Goal: Task Accomplishment & Management: Complete application form

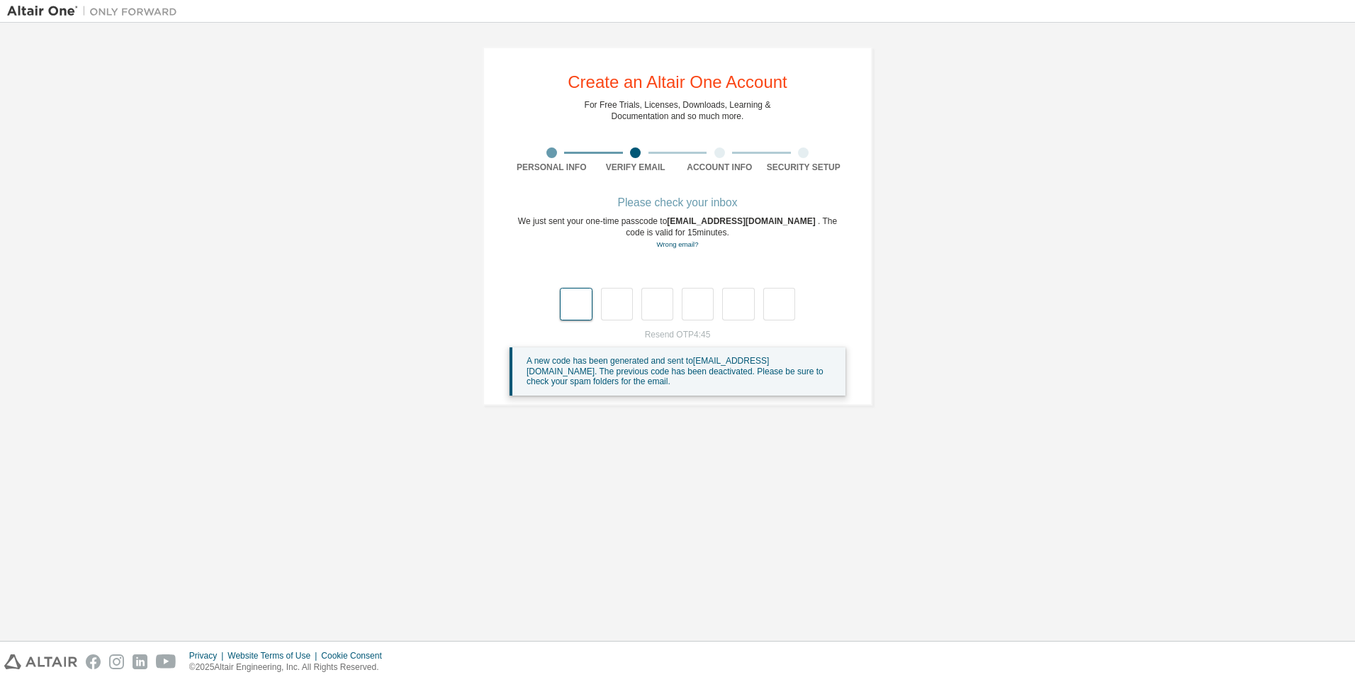
click at [569, 304] on input "text" at bounding box center [576, 304] width 32 height 33
type input "*"
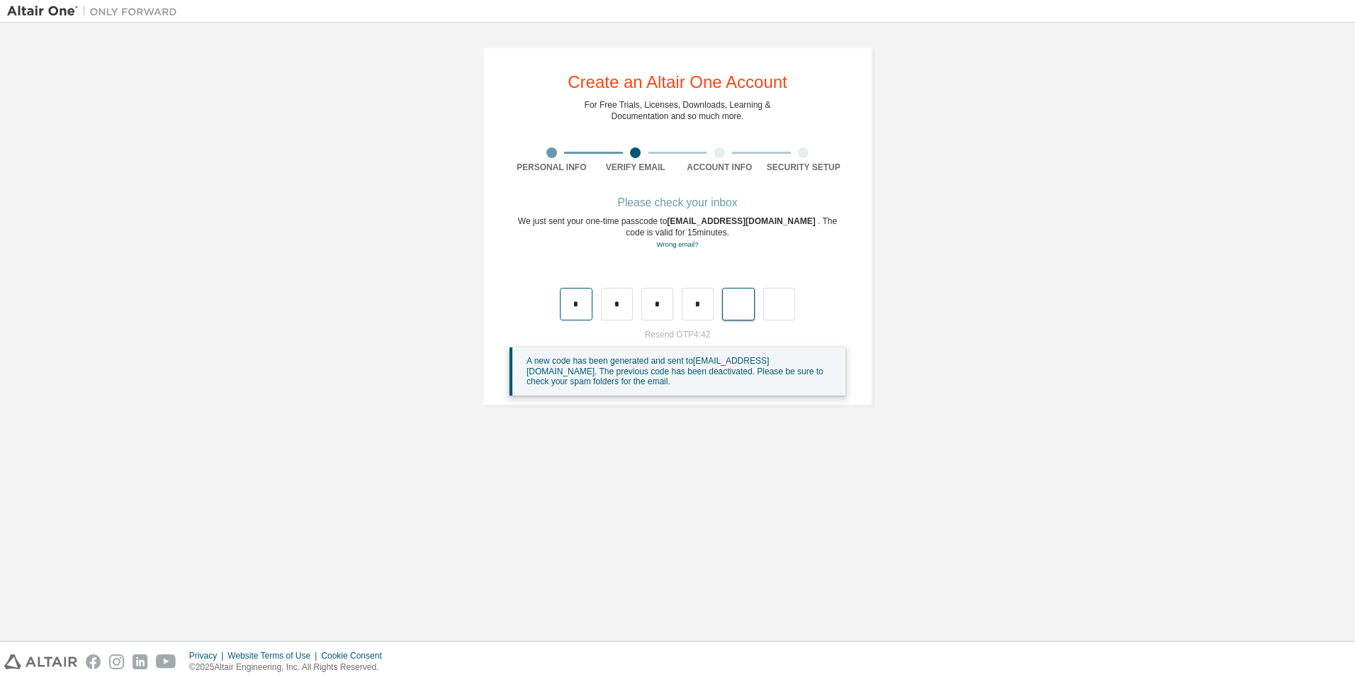
type input "*"
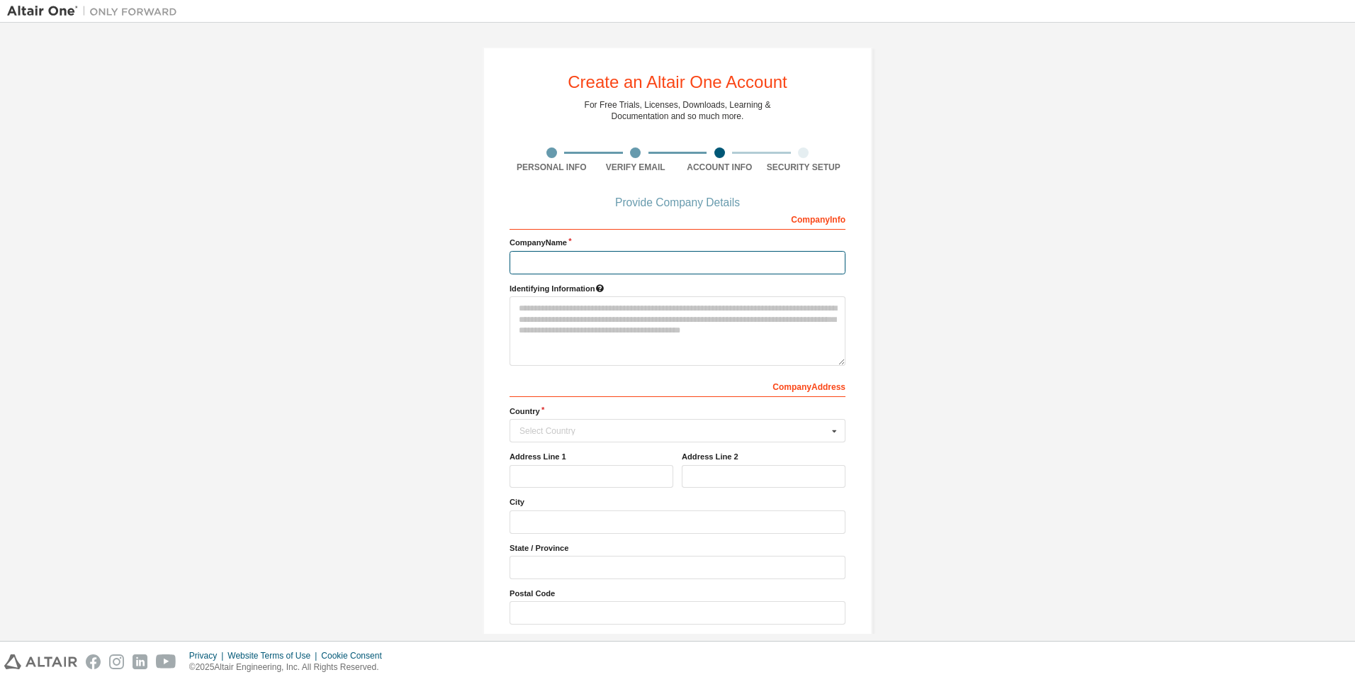
click at [633, 263] on input "text" at bounding box center [677, 262] width 336 height 23
click at [633, 261] on input "text" at bounding box center [677, 262] width 336 height 23
click at [1050, 326] on div "Create an Altair One Account For Free Trials, Licenses, Downloads, Learning & D…" at bounding box center [677, 360] width 1340 height 661
click at [813, 428] on div "Select Country" at bounding box center [673, 430] width 308 height 9
click at [994, 409] on div "Create an Altair One Account For Free Trials, Licenses, Downloads, Learning & D…" at bounding box center [677, 360] width 1340 height 661
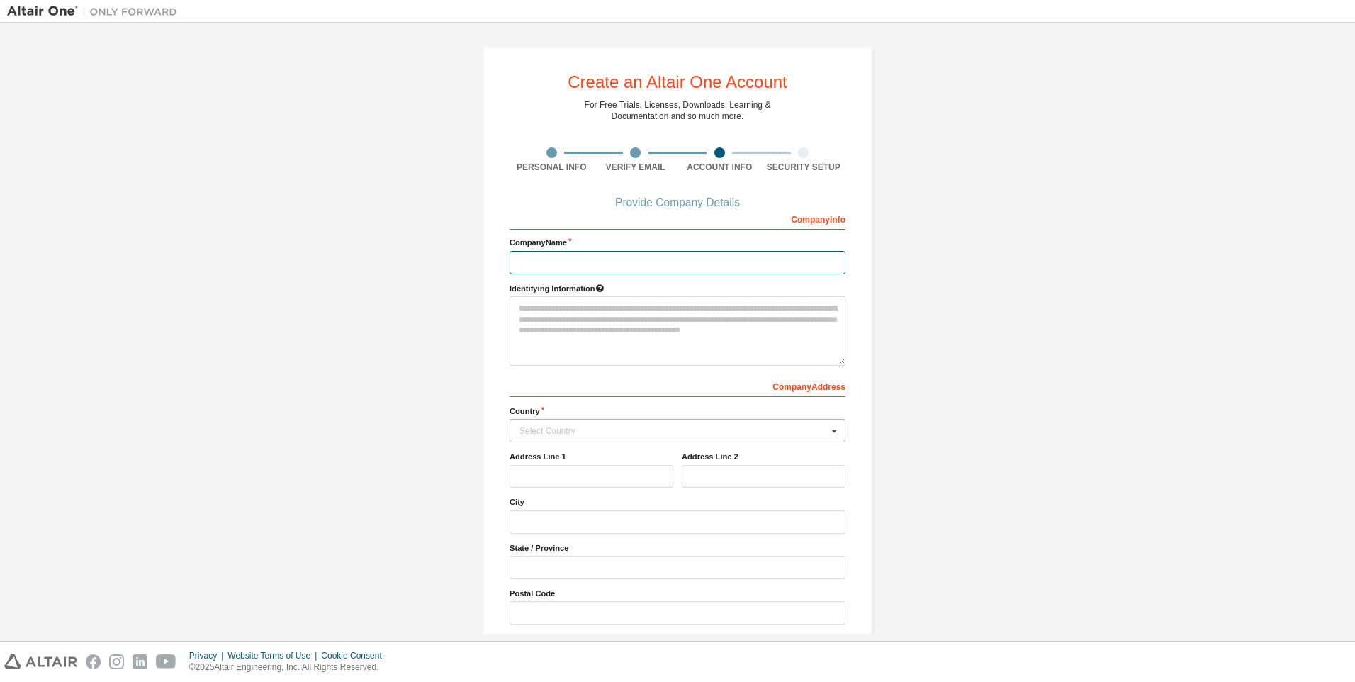
click at [623, 261] on input "text" at bounding box center [677, 262] width 336 height 23
type input "***"
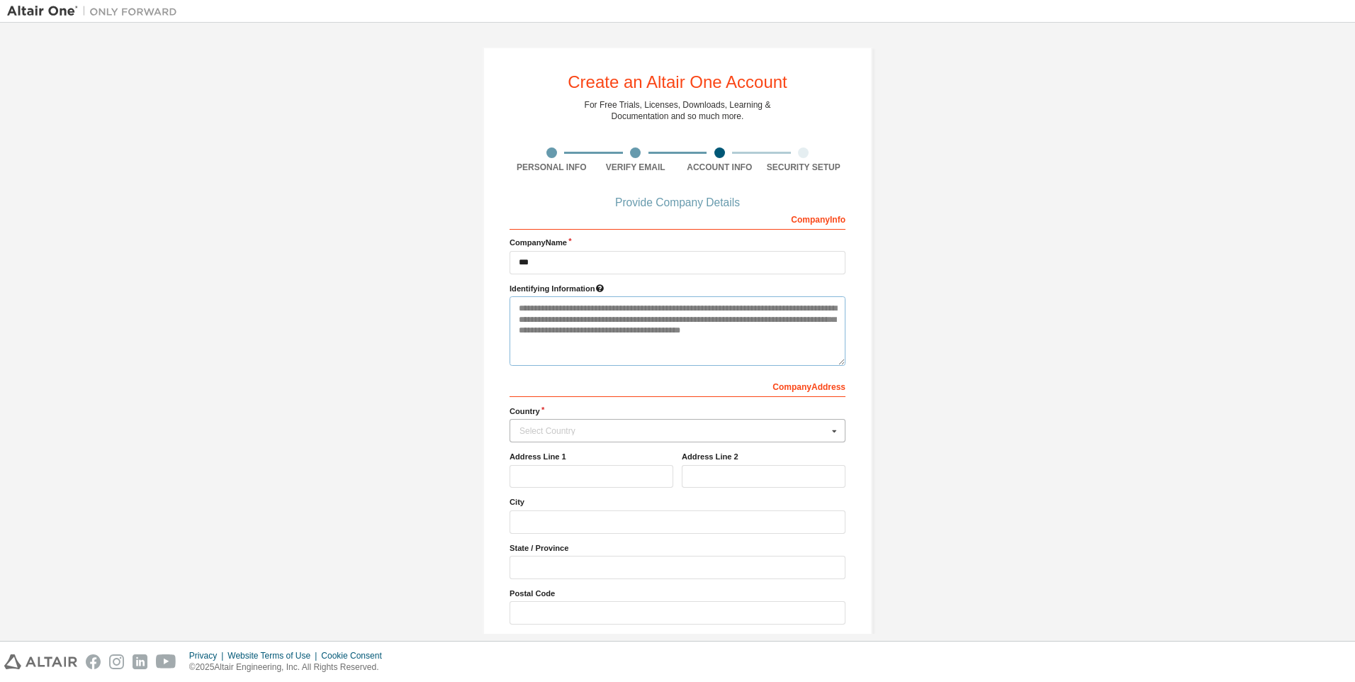
click at [672, 320] on textarea at bounding box center [677, 330] width 336 height 69
click at [758, 392] on div "Company Address" at bounding box center [677, 385] width 336 height 23
click at [746, 429] on div "Select Country" at bounding box center [673, 430] width 308 height 9
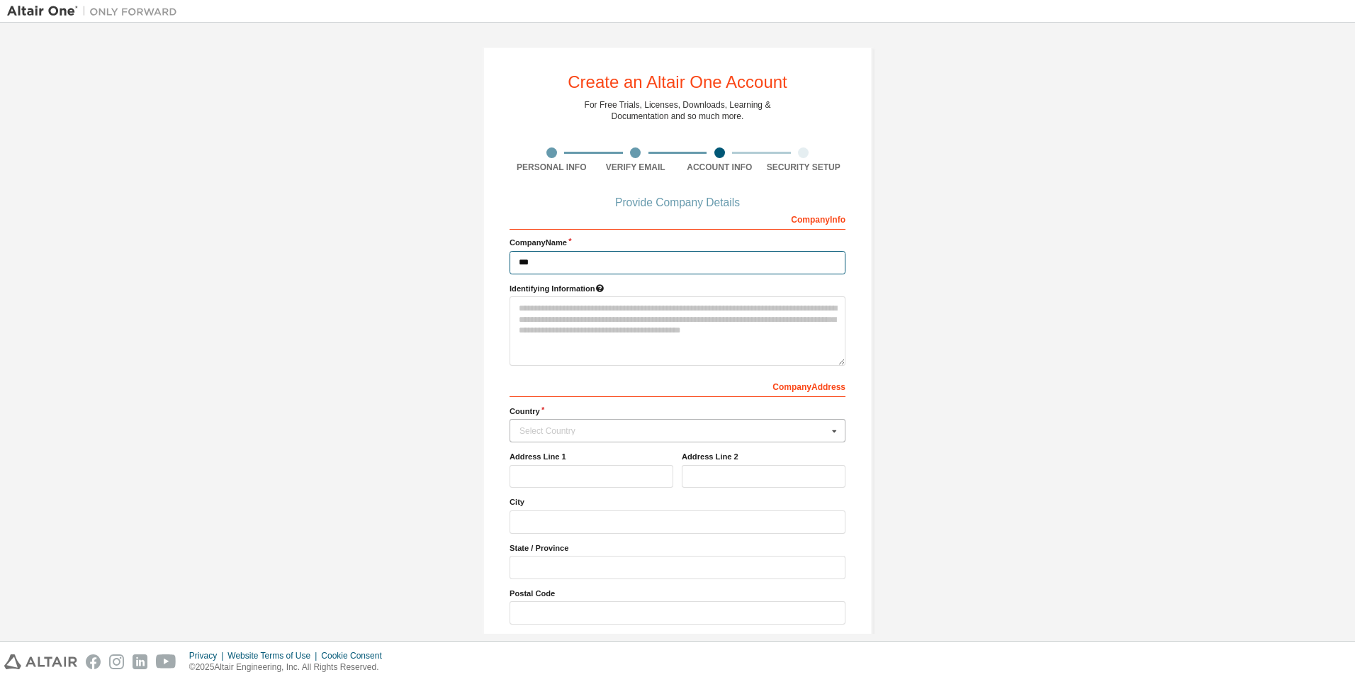
click at [657, 254] on input "***" at bounding box center [677, 262] width 336 height 23
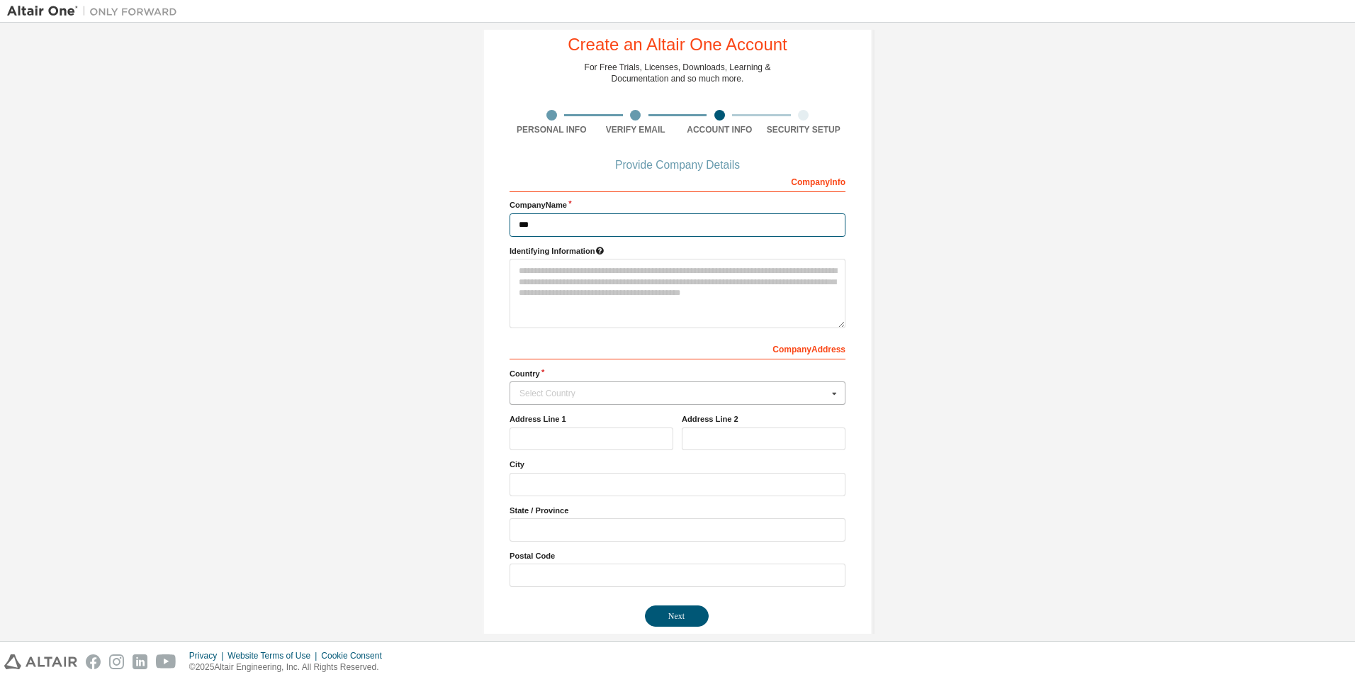
scroll to position [57, 0]
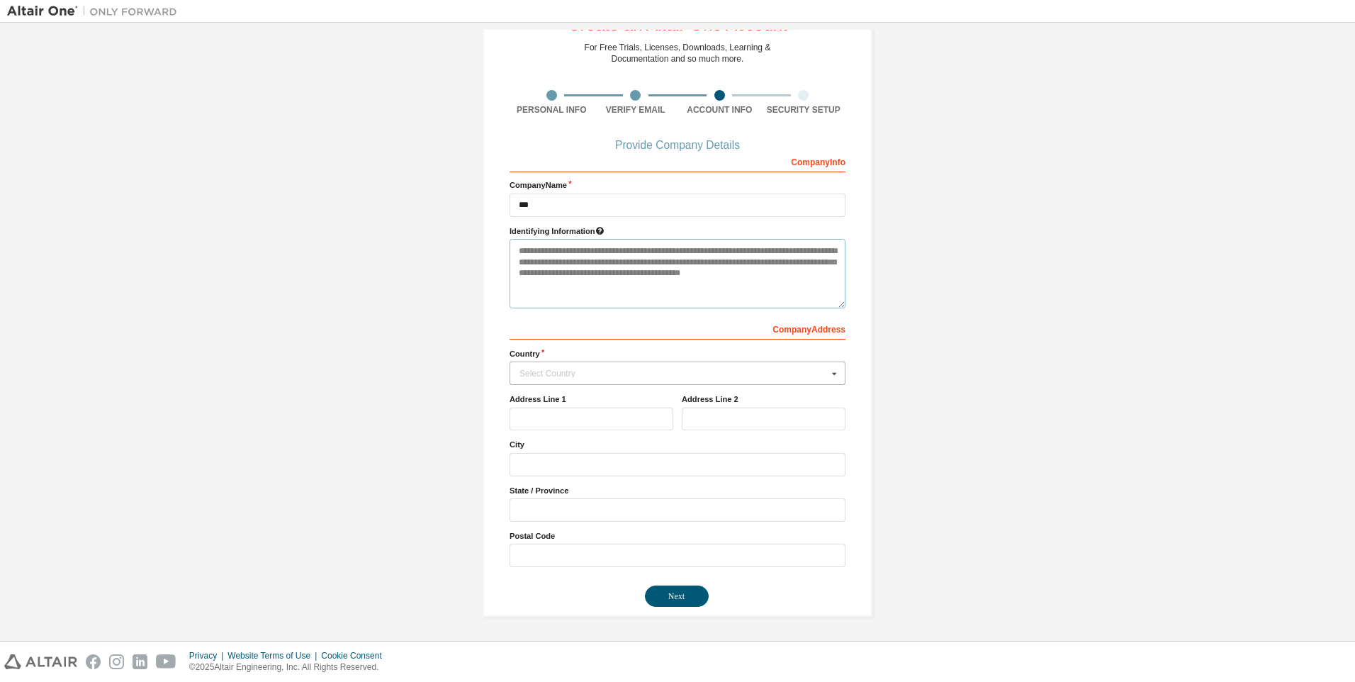
click at [609, 286] on textarea at bounding box center [677, 273] width 336 height 69
click at [694, 378] on input "text" at bounding box center [678, 373] width 334 height 22
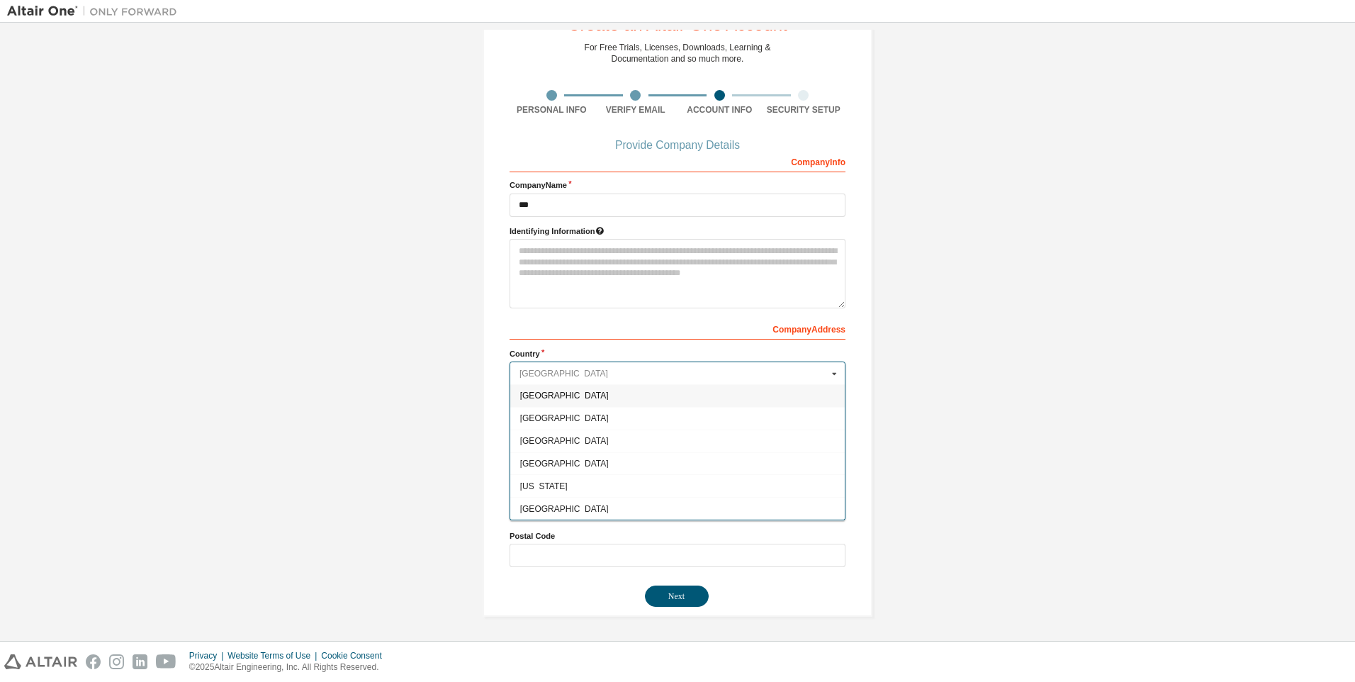
click at [694, 378] on input "text" at bounding box center [678, 373] width 334 height 22
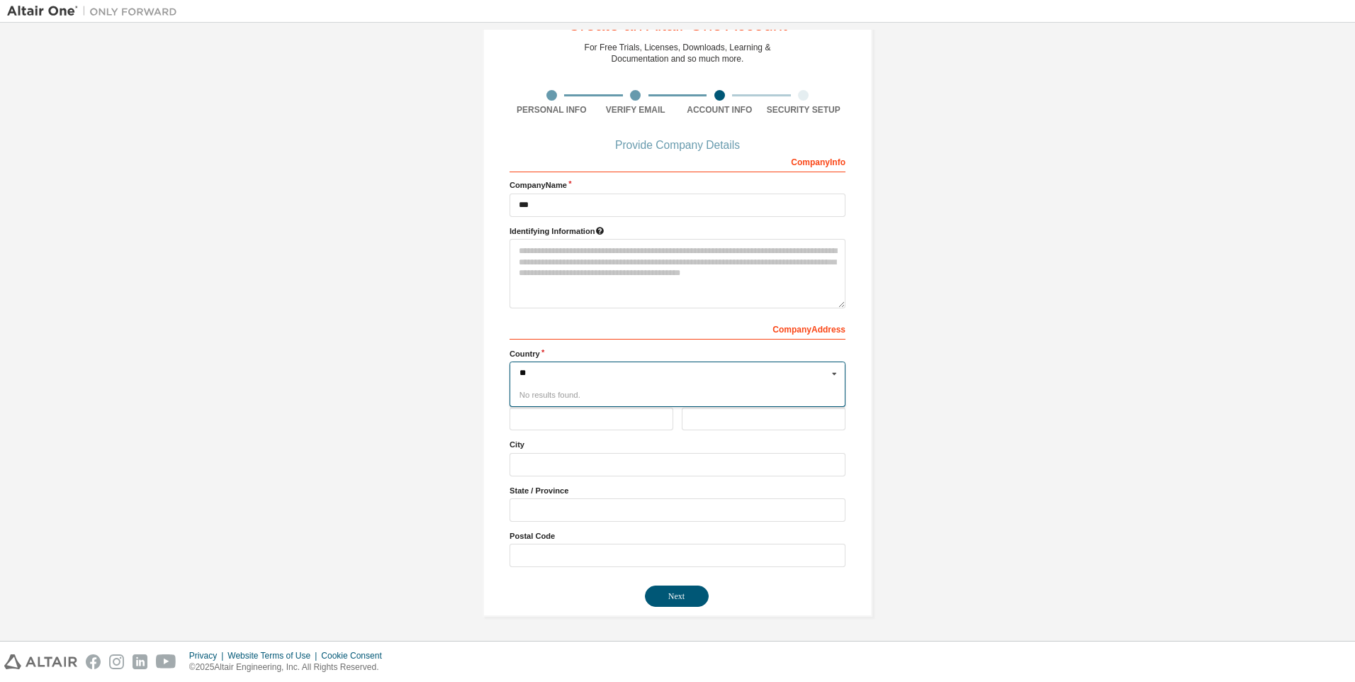
click at [403, 374] on div "Create an Altair One Account For Free Trials, Licenses, Downloads, Learning & D…" at bounding box center [677, 302] width 1340 height 661
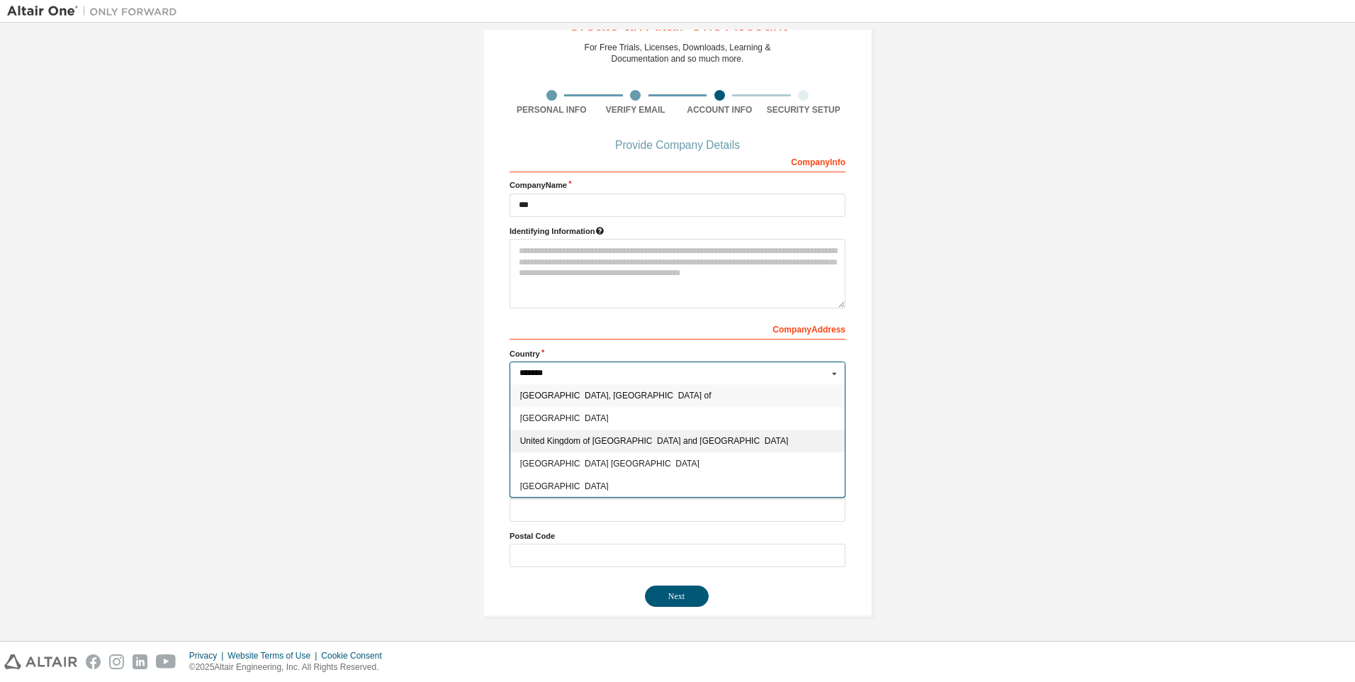
type input "******"
click at [728, 441] on span "United Kingdom of [GEOGRAPHIC_DATA] and [GEOGRAPHIC_DATA]" at bounding box center [677, 440] width 315 height 9
type input "***"
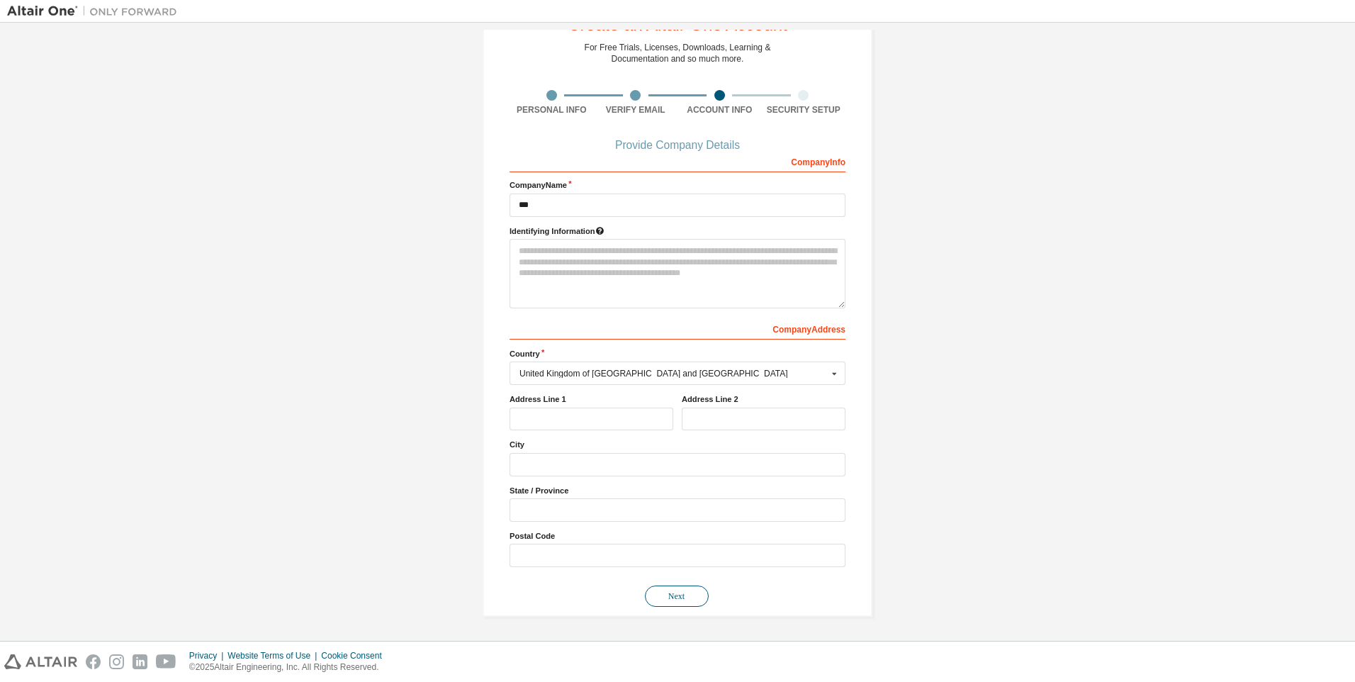
click at [663, 591] on button "Next" at bounding box center [677, 595] width 64 height 21
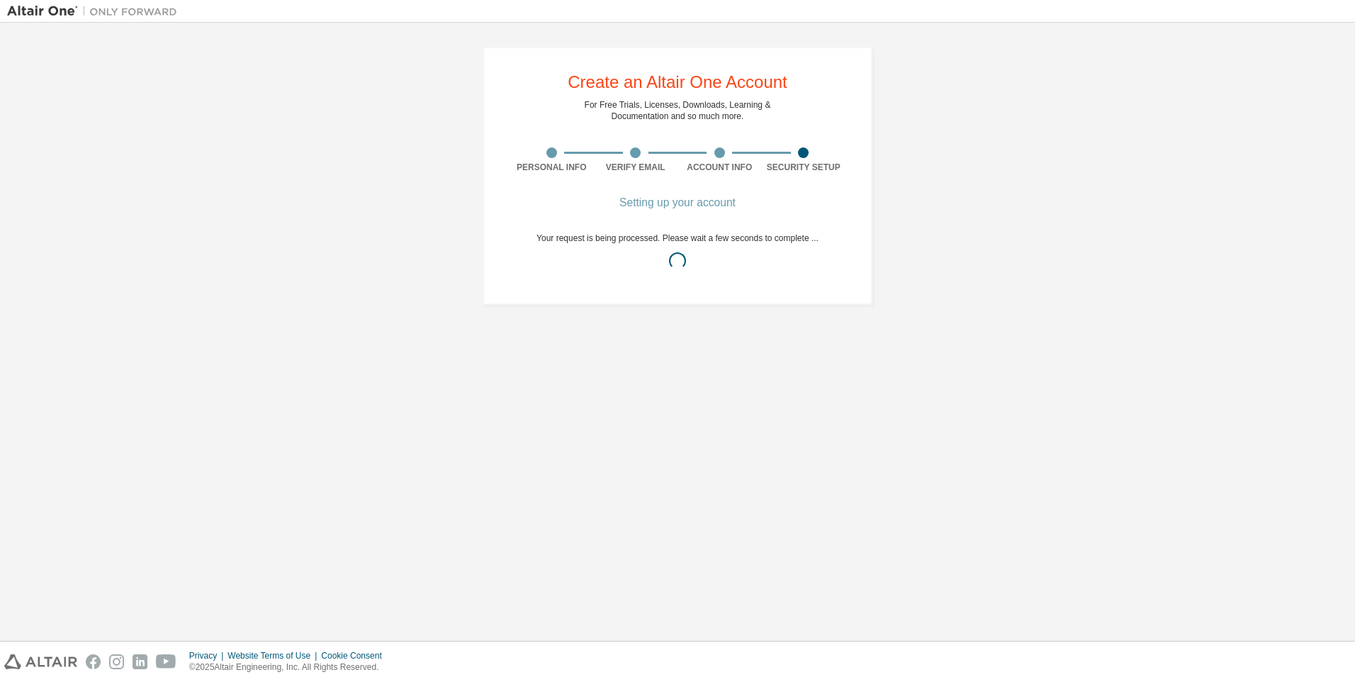
scroll to position [0, 0]
